Goal: Task Accomplishment & Management: Manage account settings

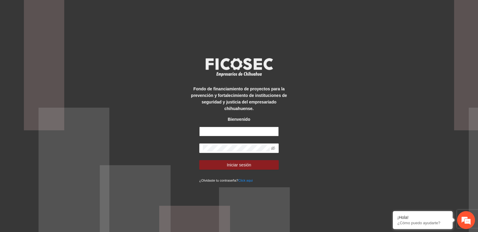
click at [212, 131] on input "text" at bounding box center [239, 132] width 80 height 10
paste input "**********"
type input "**********"
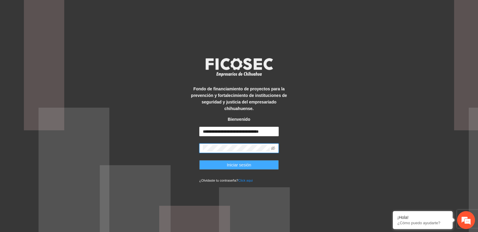
click at [226, 165] on button "Iniciar sesión" at bounding box center [239, 165] width 80 height 10
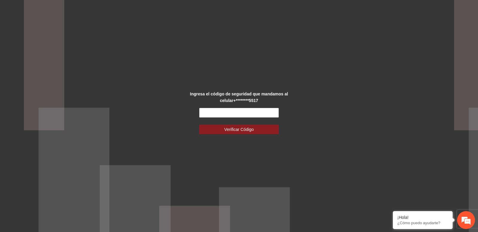
click at [212, 107] on div "Ingresa el código de seguridad que mandamos al celular +********5517 Verificar …" at bounding box center [238, 116] width 99 height 51
click at [216, 110] on input "text" at bounding box center [239, 113] width 80 height 10
type input "******"
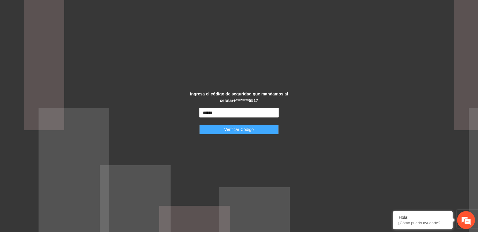
click at [232, 126] on span "Verificar Código" at bounding box center [239, 129] width 30 height 7
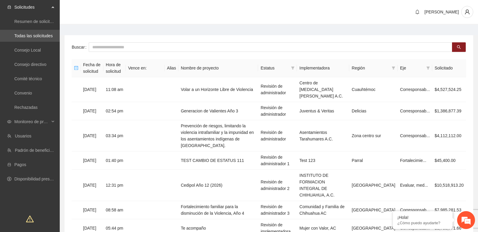
click at [118, 26] on main "Buscar Fecha de solicitud Hora de solicitud Vence en: Alias Nombre de proyecto …" at bounding box center [269, 174] width 418 height 298
click at [44, 121] on span "Monitoreo de proyectos" at bounding box center [31, 122] width 35 height 12
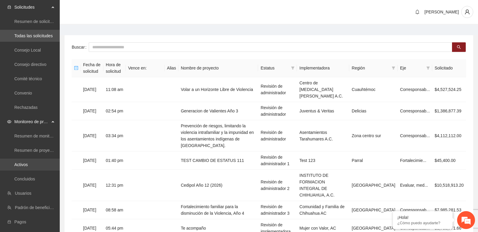
click at [28, 165] on link "Activos" at bounding box center [20, 165] width 13 height 5
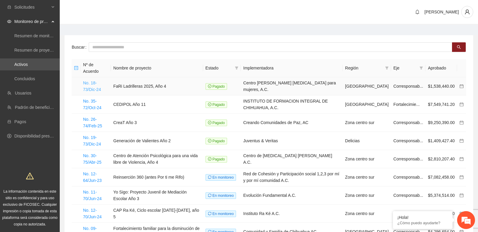
click at [99, 90] on link "No. 18-73/Dic-24" at bounding box center [92, 86] width 18 height 11
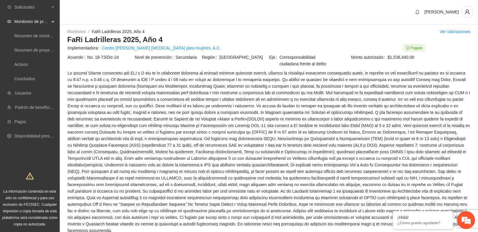
scroll to position [652, 0]
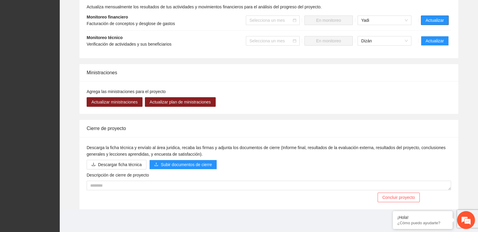
click at [426, 19] on span "Actualizar" at bounding box center [435, 20] width 18 height 7
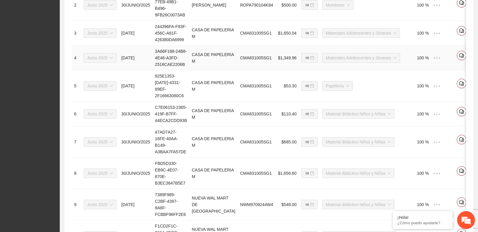
scroll to position [171, 0]
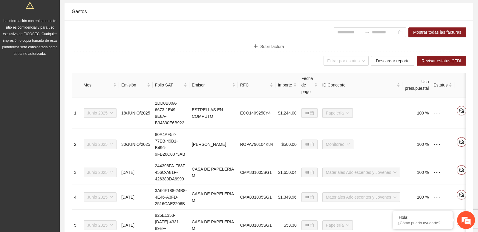
click at [272, 49] on span "Subir factura" at bounding box center [272, 46] width 24 height 7
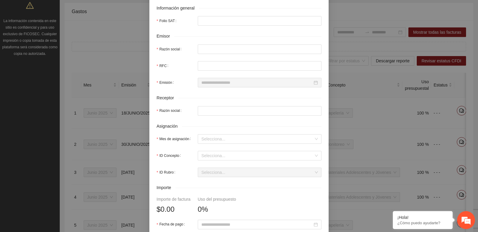
scroll to position [0, 0]
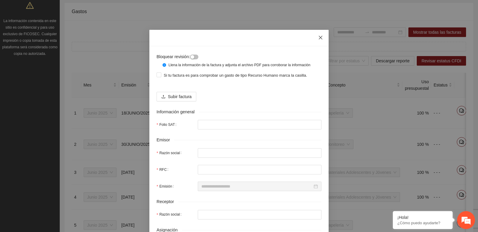
click at [320, 38] on icon "close" at bounding box center [321, 38] width 4 height 4
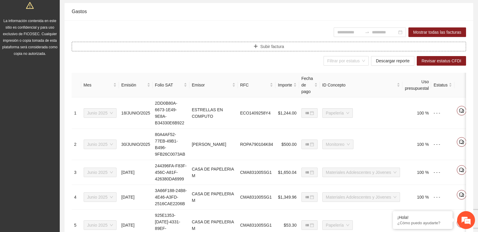
click at [262, 48] on span "Subir factura" at bounding box center [272, 46] width 24 height 7
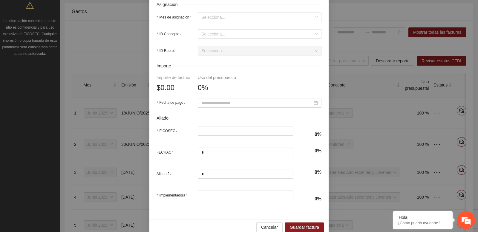
scroll to position [242, 0]
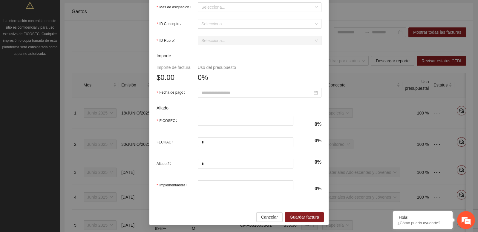
click at [357, 27] on div "Bloquear revisión: Llena la información de la factura y adjunta el archivo PDF …" at bounding box center [239, 116] width 478 height 232
click at [271, 215] on span "Cancelar" at bounding box center [269, 217] width 17 height 7
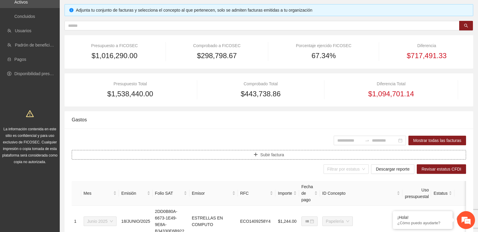
scroll to position [0, 0]
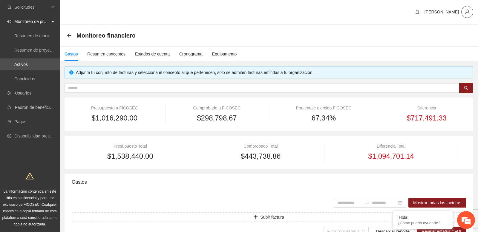
click at [467, 15] on button "button" at bounding box center [467, 12] width 12 height 12
click at [444, 33] on span "Cerrar sesión" at bounding box center [450, 34] width 38 height 7
